Goal: Task Accomplishment & Management: Manage account settings

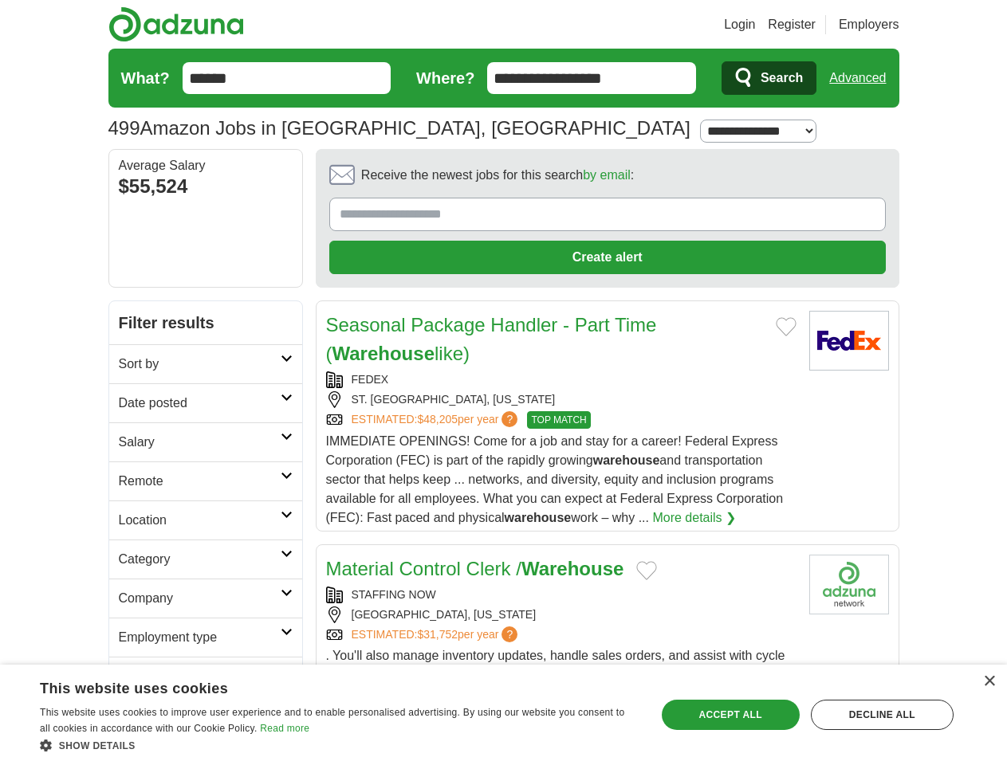
click at [755, 25] on link "Login" at bounding box center [739, 24] width 31 height 19
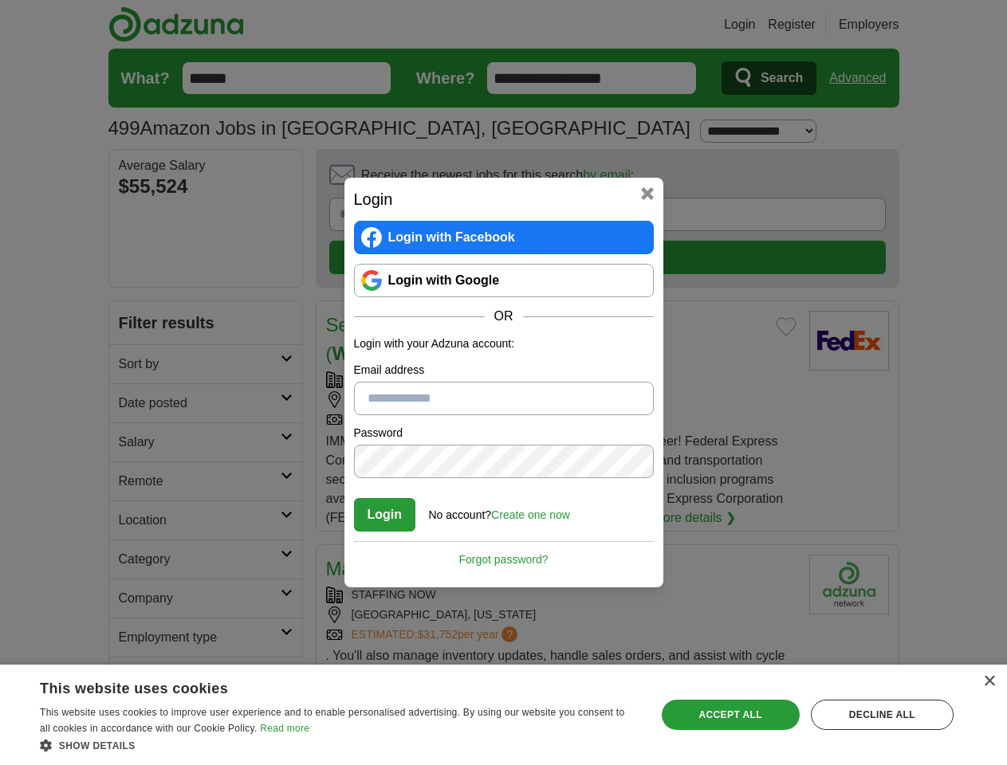
click at [863, 78] on div "Login Login with Facebook Login with Google OR Login with your Adzuna account: …" at bounding box center [503, 382] width 1007 height 765
click at [563, 179] on div "Login Login with Facebook Login with Google OR Login with your Adzuna account: …" at bounding box center [503, 383] width 319 height 410
click at [932, 180] on div "Login Login with Facebook Login with Google OR Login with your Adzuna account: …" at bounding box center [503, 382] width 1007 height 765
click at [134, 287] on div "Login Login with Facebook Login with Google OR Login with your Adzuna account: …" at bounding box center [503, 382] width 1007 height 765
click at [134, 326] on div "Login Login with Facebook Login with Google OR Login with your Adzuna account: …" at bounding box center [503, 382] width 1007 height 765
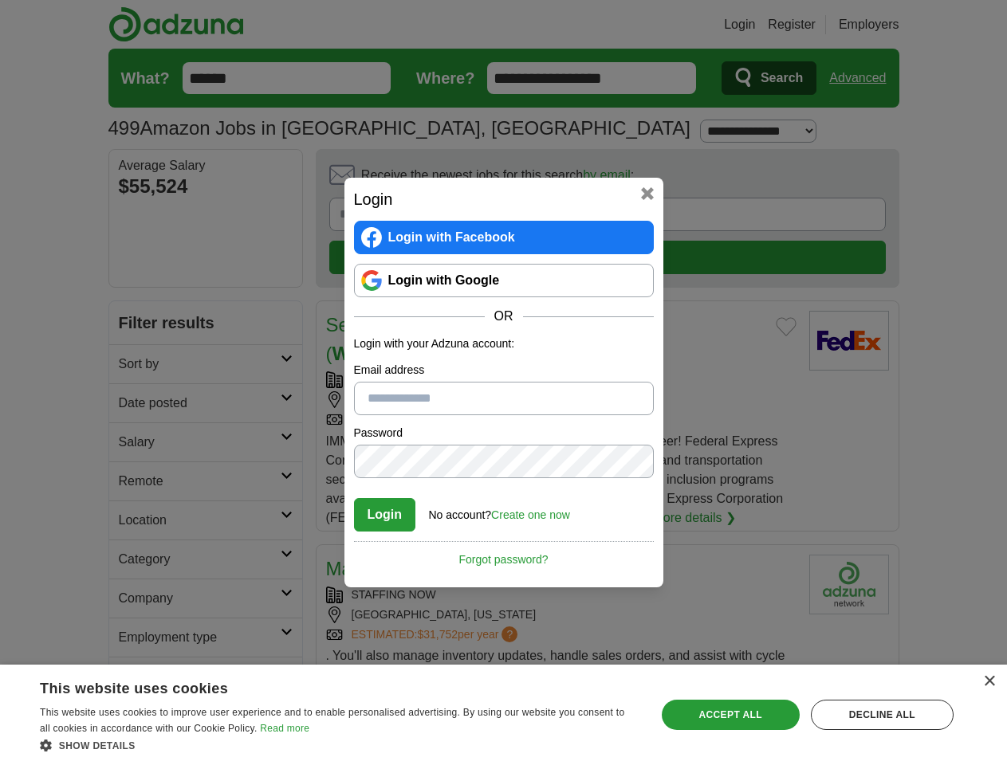
click at [134, 365] on div "Login Login with Facebook Login with Google OR Login with your Adzuna account: …" at bounding box center [503, 382] width 1007 height 765
click at [134, 404] on div "Login Login with Facebook Login with Google OR Login with your Adzuna account: …" at bounding box center [503, 382] width 1007 height 765
click at [134, 443] on div "Login Login with Facebook Login with Google OR Login with your Adzuna account: …" at bounding box center [503, 382] width 1007 height 765
